Goal: Check status: Check status

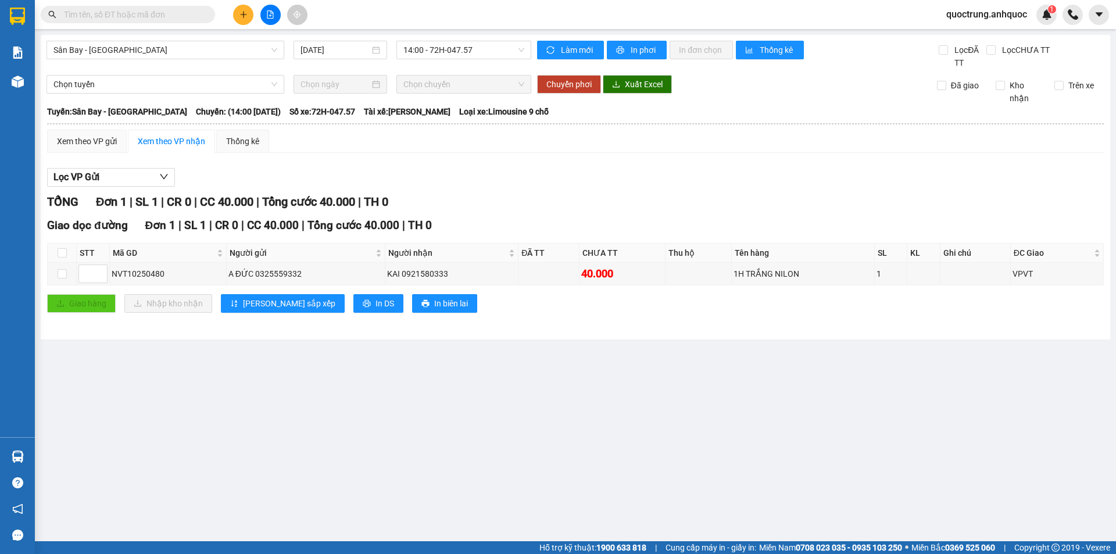
click at [215, 62] on div "Sân Bay - [GEOGRAPHIC_DATA] [DATE] 14:00 - 72H-047.57" at bounding box center [288, 55] width 485 height 28
drag, startPoint x: 130, startPoint y: 55, endPoint x: 125, endPoint y: 74, distance: 19.7
click at [130, 55] on span "Sân Bay - [GEOGRAPHIC_DATA]" at bounding box center [165, 49] width 224 height 17
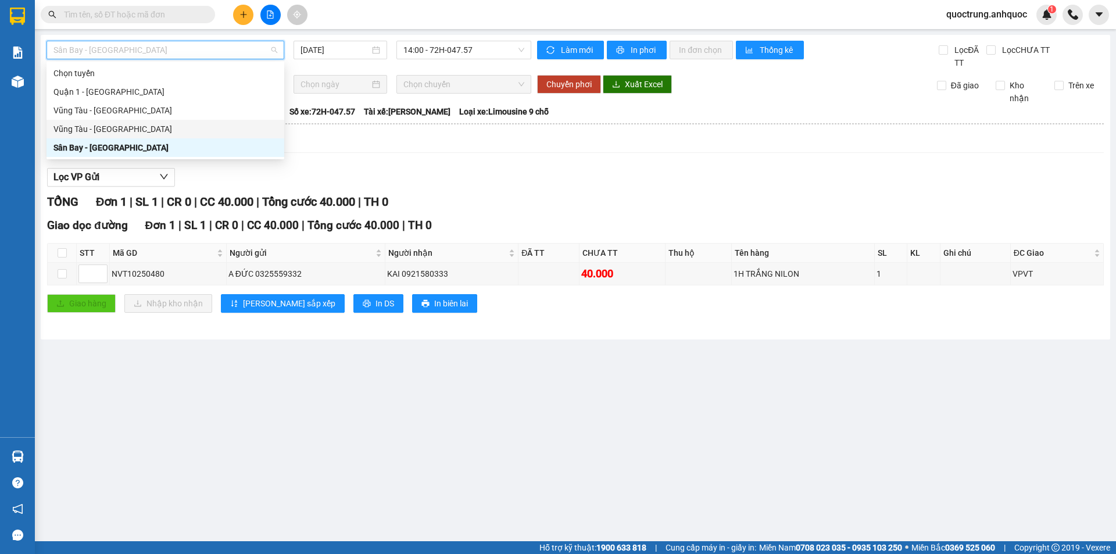
click at [87, 131] on div "Vũng Tàu - [GEOGRAPHIC_DATA]" at bounding box center [165, 129] width 224 height 13
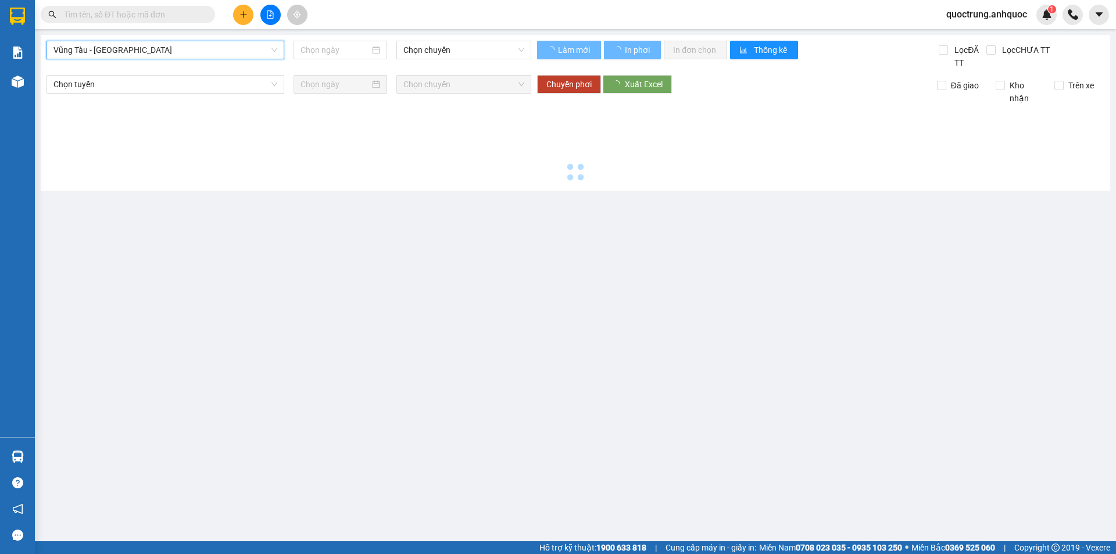
click at [415, 61] on div "[GEOGRAPHIC_DATA] - [GEOGRAPHIC_DATA] - [GEOGRAPHIC_DATA] Chọn chuyến" at bounding box center [288, 55] width 485 height 28
type input "[DATE]"
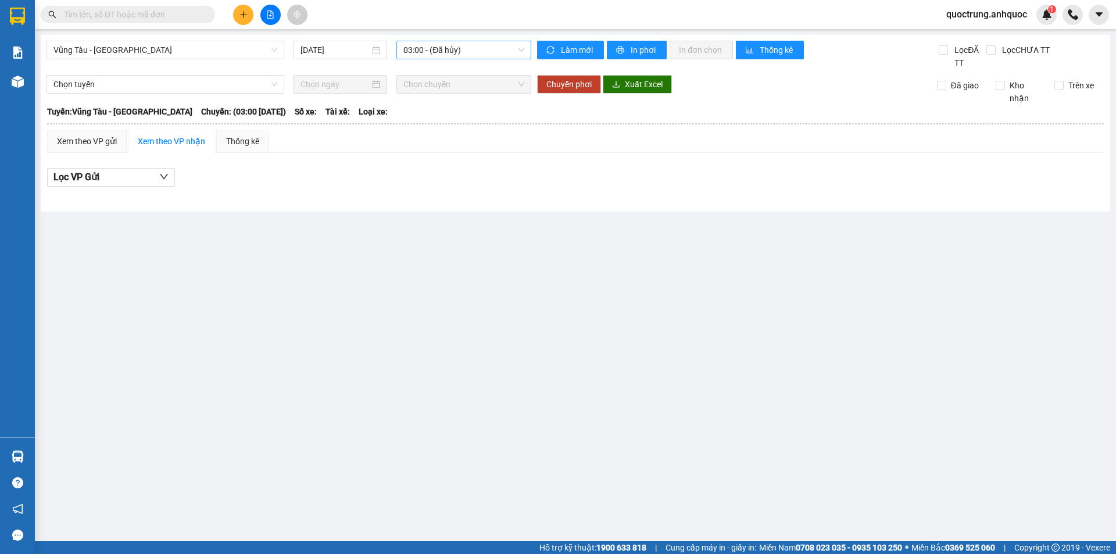
click at [429, 49] on span "03:00 - (Đã hủy)" at bounding box center [463, 49] width 121 height 17
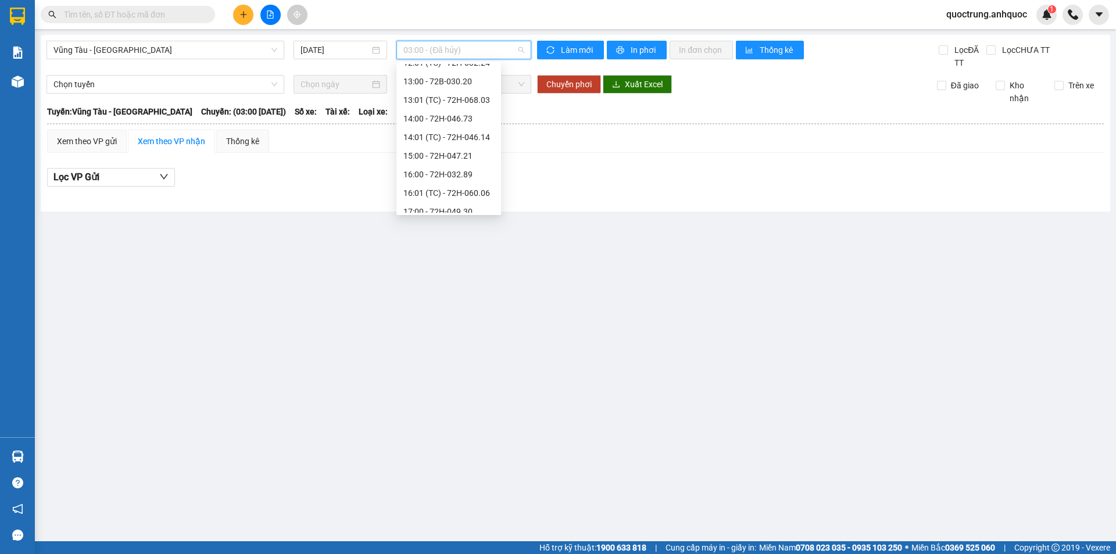
scroll to position [409, 0]
click at [439, 125] on div "16:00 - 72H-032.89" at bounding box center [448, 129] width 91 height 13
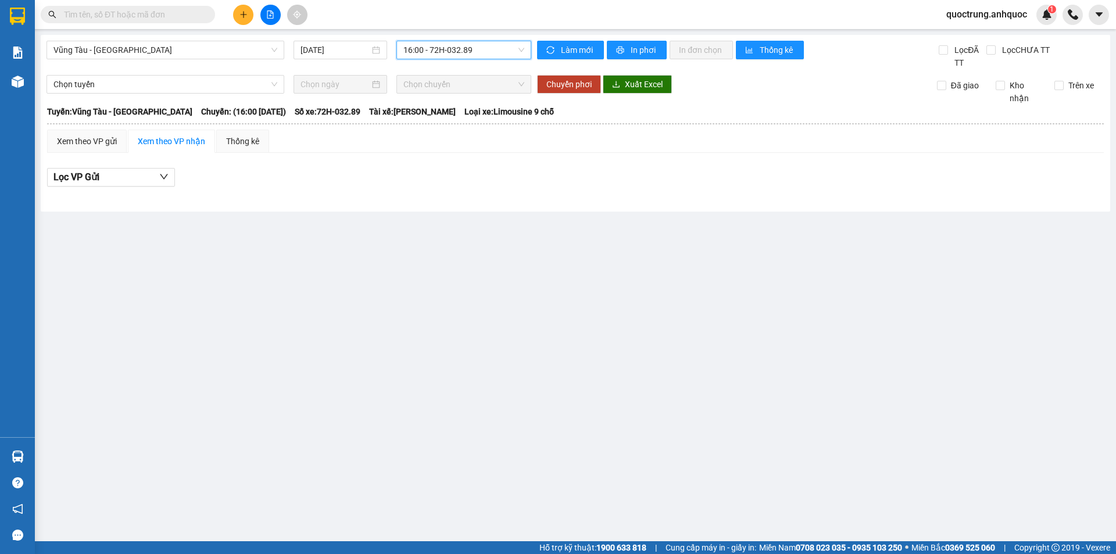
click at [461, 56] on span "16:00 - 72H-032.89" at bounding box center [463, 49] width 121 height 17
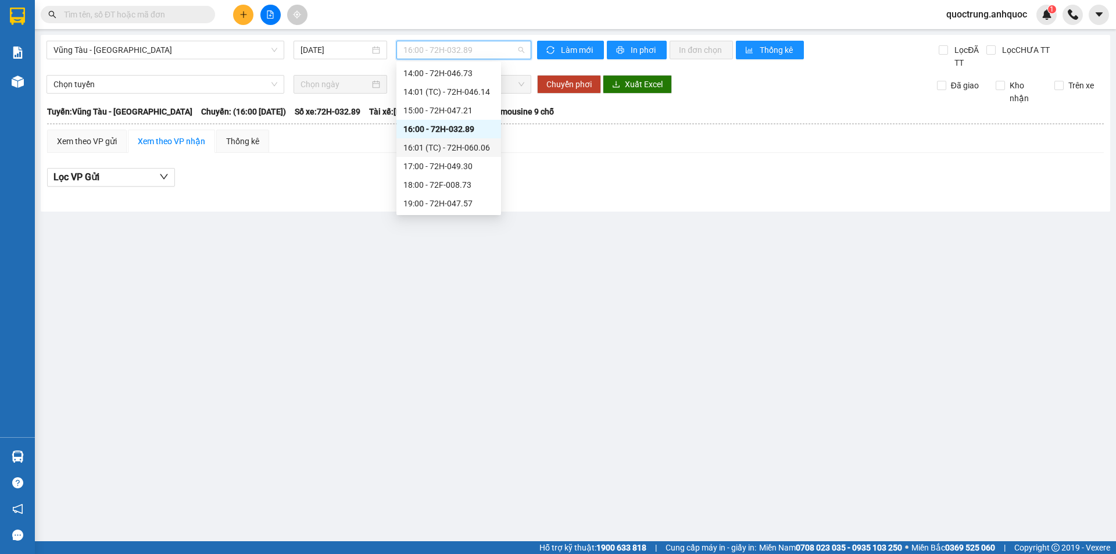
click at [452, 153] on div "16:01 (TC) - 72H-060.06" at bounding box center [448, 147] width 91 height 13
